Goal: Complete application form

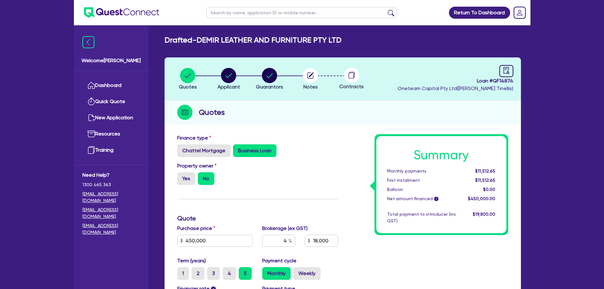
click at [319, 164] on div "Property owner Yes No" at bounding box center [257, 176] width 170 height 28
drag, startPoint x: 306, startPoint y: 148, endPoint x: 307, endPoint y: 112, distance: 36.2
click at [307, 147] on div "Chattel Mortgage Business Loan" at bounding box center [257, 150] width 161 height 13
click at [313, 79] on circle "button" at bounding box center [310, 75] width 15 height 15
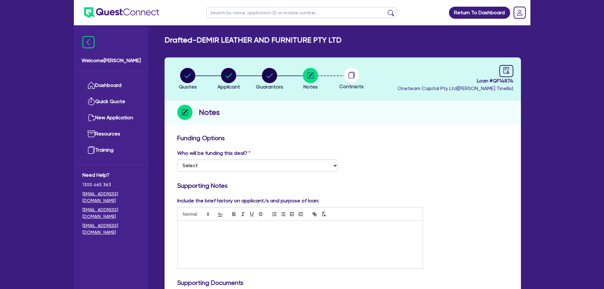
click at [359, 75] on circle at bounding box center [351, 75] width 15 height 15
click at [351, 77] on circle at bounding box center [351, 75] width 15 height 15
click at [313, 69] on circle "button" at bounding box center [310, 75] width 15 height 15
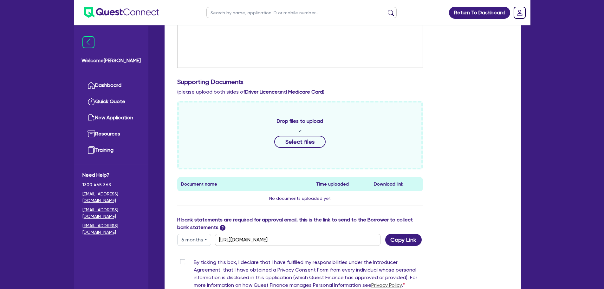
scroll to position [18, 0]
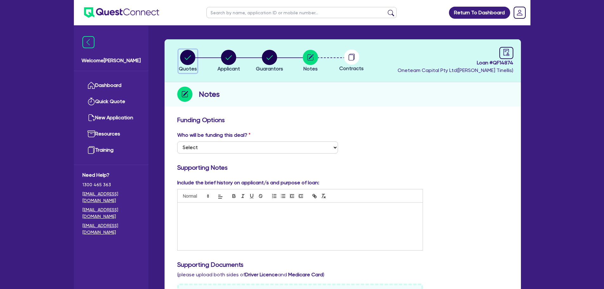
click at [188, 60] on circle "button" at bounding box center [187, 57] width 15 height 15
